Goal: Task Accomplishment & Management: Use online tool/utility

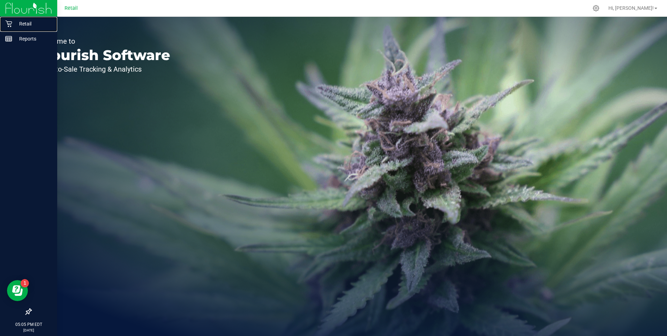
drag, startPoint x: 8, startPoint y: 20, endPoint x: 14, endPoint y: 16, distance: 7.3
click at [8, 20] on div "Retail" at bounding box center [29, 24] width 55 height 14
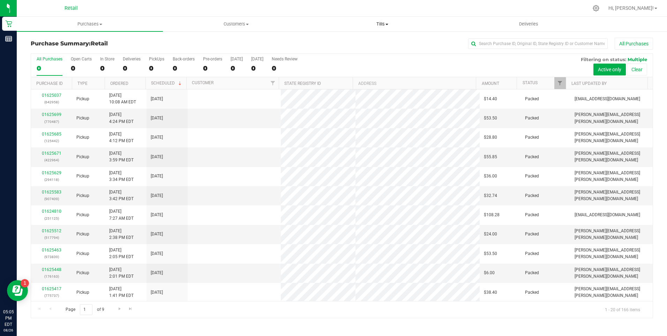
click at [386, 23] on span "Tills" at bounding box center [383, 24] width 146 height 6
click at [342, 40] on span "Manage tills" at bounding box center [333, 42] width 47 height 6
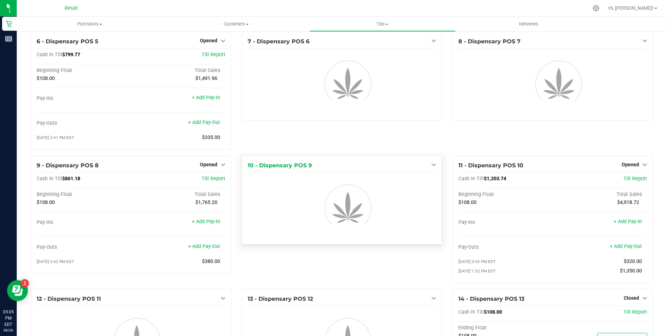
scroll to position [252, 0]
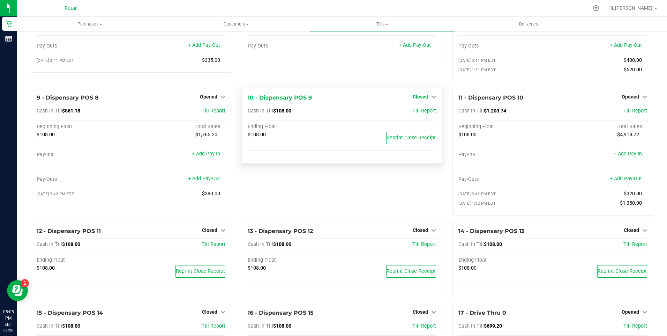
click at [431, 99] on icon at bounding box center [433, 96] width 5 height 5
click at [418, 113] on link "Open Till" at bounding box center [420, 111] width 18 height 6
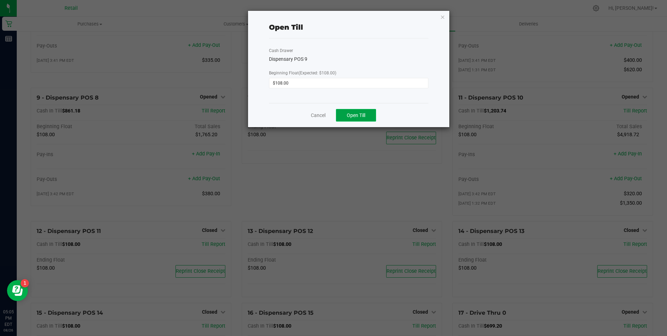
click at [350, 117] on span "Open Till" at bounding box center [356, 115] width 18 height 6
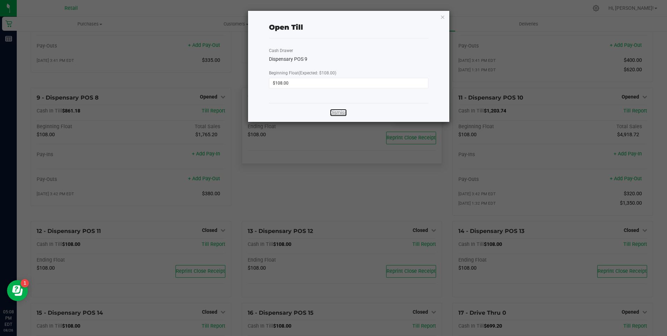
click at [341, 111] on link "Dismiss" at bounding box center [338, 112] width 17 height 7
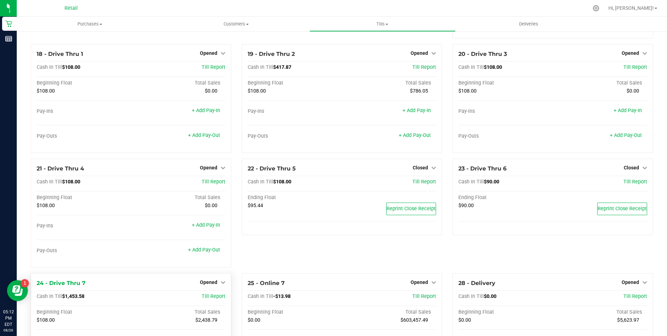
scroll to position [514, 0]
